Goal: Task Accomplishment & Management: Use online tool/utility

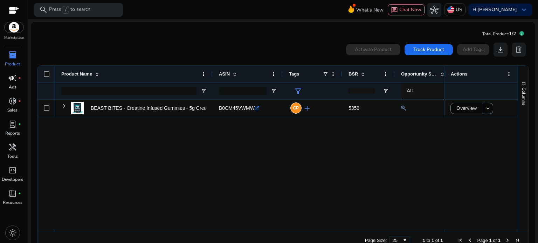
click at [10, 81] on span "campaign" at bounding box center [12, 78] width 8 height 8
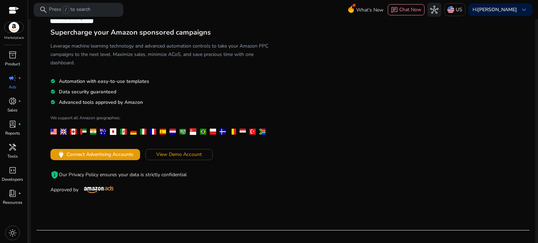
scroll to position [140, 0]
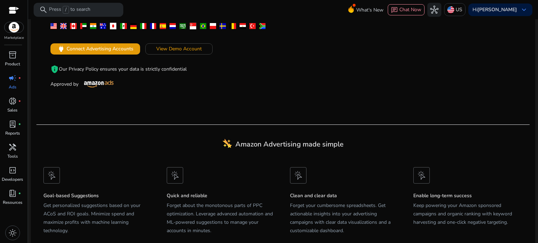
click at [94, 80] on img at bounding box center [98, 83] width 35 height 7
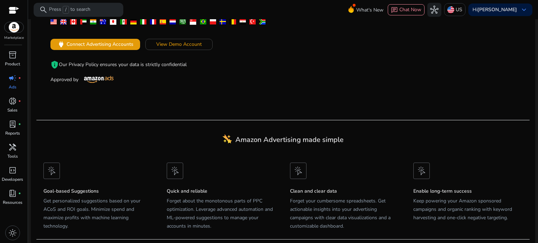
scroll to position [146, 0]
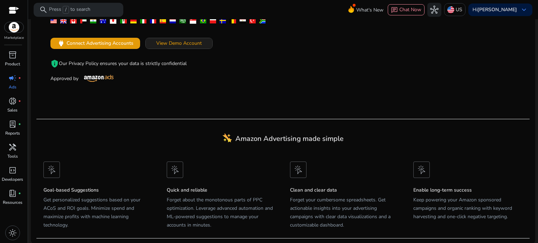
click at [202, 44] on span at bounding box center [179, 43] width 66 height 17
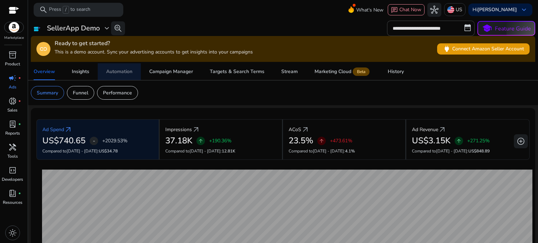
click at [122, 70] on div "Automation" at bounding box center [119, 71] width 26 height 5
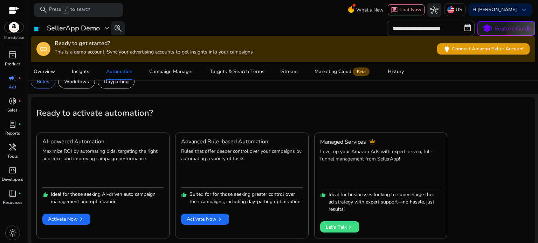
scroll to position [12, 0]
click at [212, 223] on span "Activate Now chevron_right" at bounding box center [205, 218] width 37 height 7
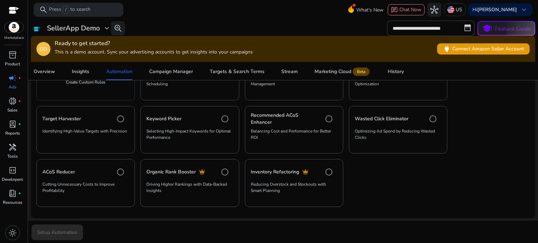
scroll to position [129, 0]
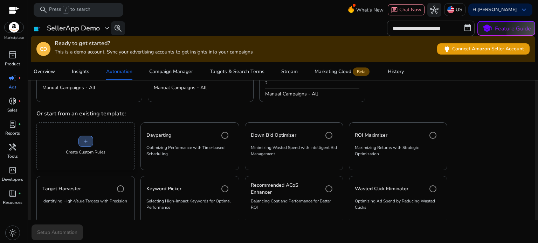
click at [87, 143] on span "add" at bounding box center [86, 142] width 6 height 6
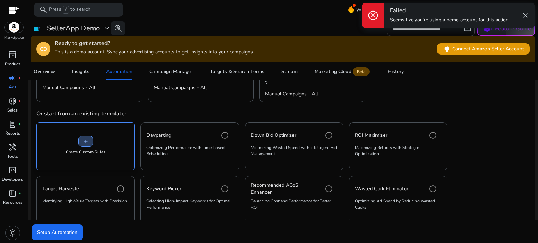
click at [87, 143] on span "add" at bounding box center [86, 142] width 6 height 6
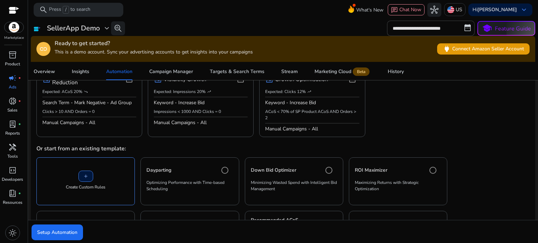
scroll to position [59, 0]
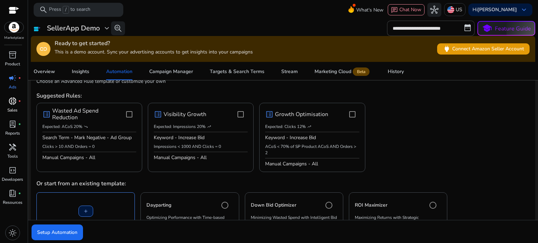
click at [10, 108] on p "Sales" at bounding box center [12, 110] width 10 height 6
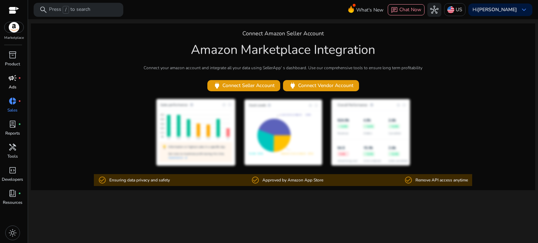
click at [12, 85] on p "Ads" at bounding box center [13, 87] width 8 height 6
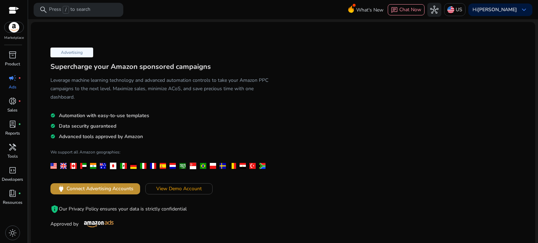
click at [115, 186] on span "Connect Advertising Accounts" at bounding box center [99, 188] width 67 height 7
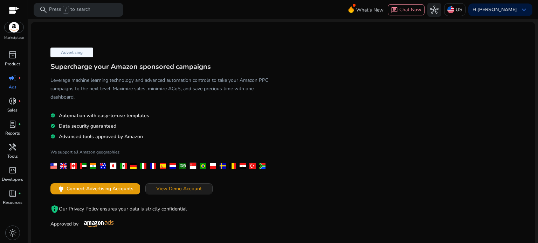
click at [183, 190] on span "View Demo Account" at bounding box center [178, 188] width 45 height 7
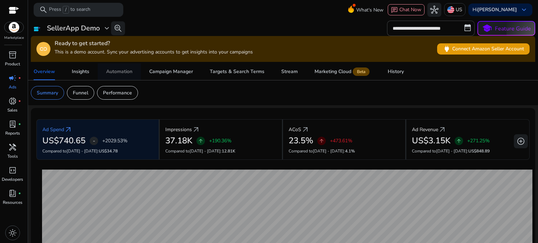
click at [116, 64] on span "Automation" at bounding box center [119, 71] width 26 height 17
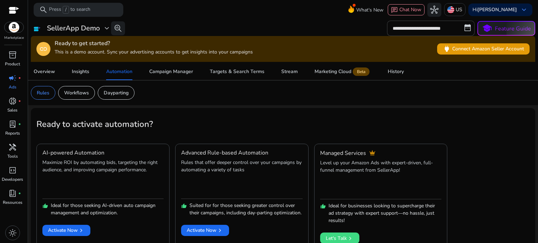
scroll to position [12, 0]
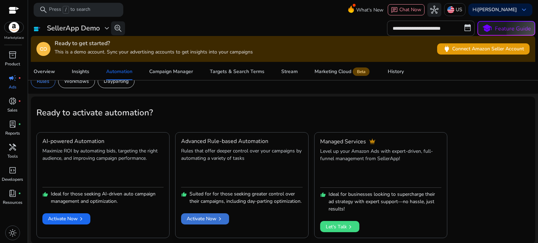
click at [206, 222] on span "Activate Now chevron_right" at bounding box center [205, 218] width 37 height 7
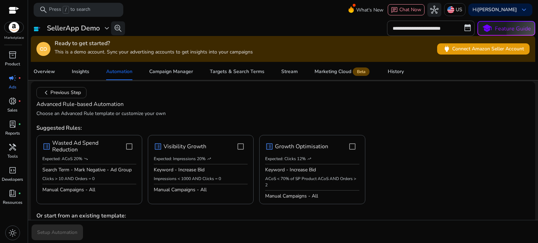
scroll to position [27, 0]
click at [71, 230] on span "Setup Automation" at bounding box center [57, 232] width 40 height 7
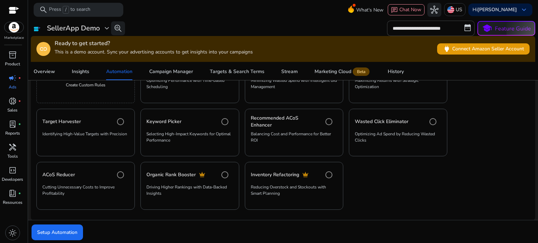
scroll to position [198, 0]
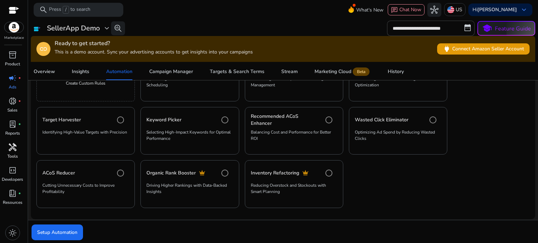
click at [15, 148] on span "handyman" at bounding box center [12, 147] width 8 height 8
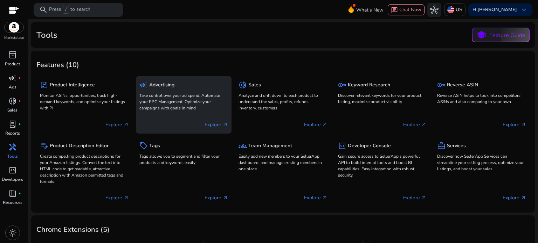
click at [172, 85] on h5 "Advertising" at bounding box center [161, 85] width 25 height 6
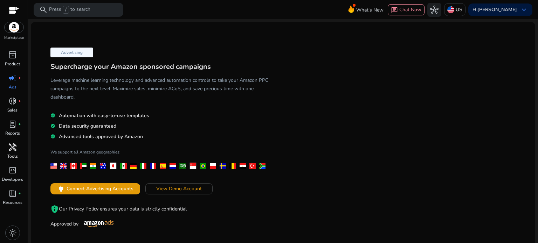
click at [211, 81] on h5 "Leverage machine learning technology and advanced automation controls to take y…" at bounding box center [159, 88] width 218 height 25
click at [197, 68] on h3 "Supercharge your Amazon sponsored campaigns" at bounding box center [159, 67] width 218 height 8
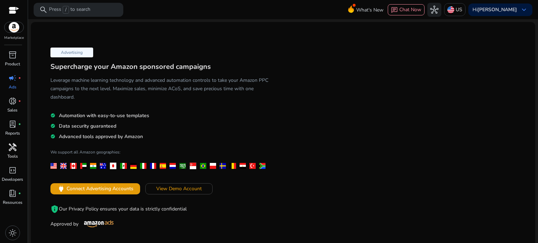
drag, startPoint x: 197, startPoint y: 68, endPoint x: 222, endPoint y: 198, distance: 132.6
click at [222, 198] on div "Advertising Supercharge your Amazon sponsored campaigns Leverage machine learni…" at bounding box center [159, 137] width 246 height 184
drag, startPoint x: 222, startPoint y: 198, endPoint x: 223, endPoint y: 203, distance: 4.6
click at [223, 203] on div "Advertising Supercharge your Amazon sponsored campaigns Leverage machine learni…" at bounding box center [159, 137] width 246 height 184
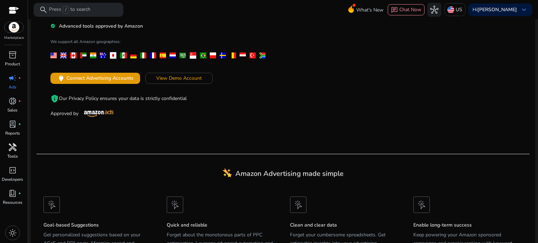
scroll to position [146, 0]
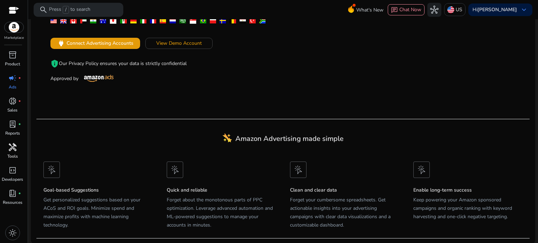
click at [188, 189] on h5 "Quick and reliable" at bounding box center [221, 191] width 109 height 6
click at [239, 180] on div "Quick and reliable Forget about the monotonous parts of PPC optimization. Lever…" at bounding box center [221, 197] width 123 height 84
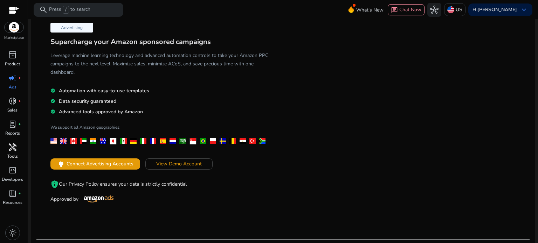
scroll to position [0, 0]
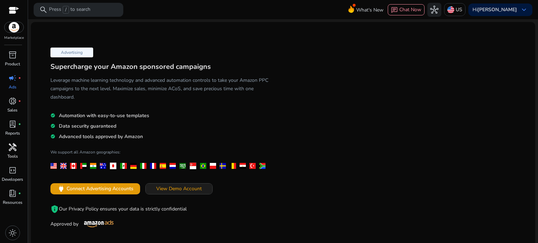
click at [167, 190] on span "View Demo Account" at bounding box center [178, 188] width 45 height 7
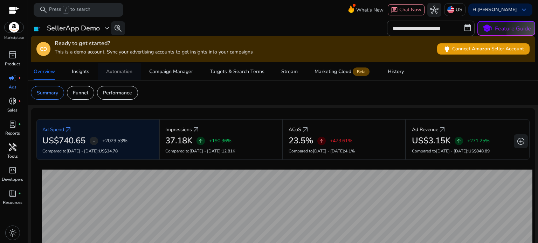
click at [131, 73] on div "Automation" at bounding box center [119, 71] width 26 height 5
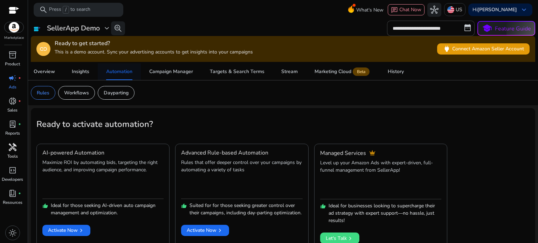
scroll to position [12, 0]
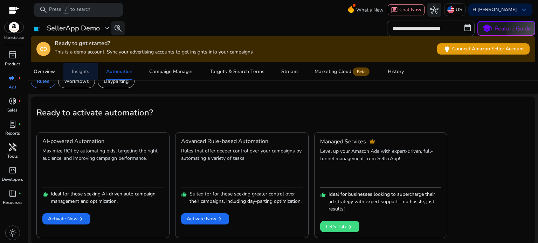
click at [79, 69] on div "Insights" at bounding box center [80, 71] width 17 height 5
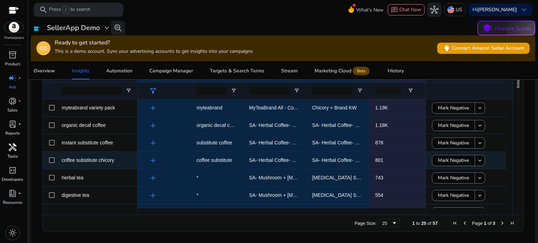
scroll to position [157, 0]
